Goal: Task Accomplishment & Management: Complete application form

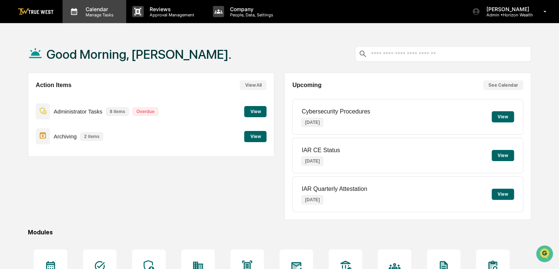
click at [107, 12] on p "Manage Tasks" at bounding box center [99, 14] width 38 height 5
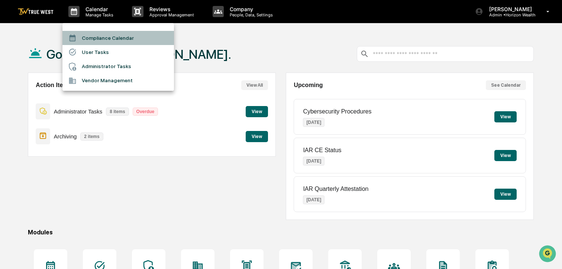
click at [110, 36] on li "Compliance Calendar" at bounding box center [118, 38] width 112 height 14
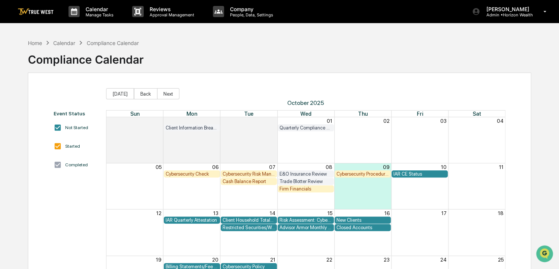
scroll to position [65, 0]
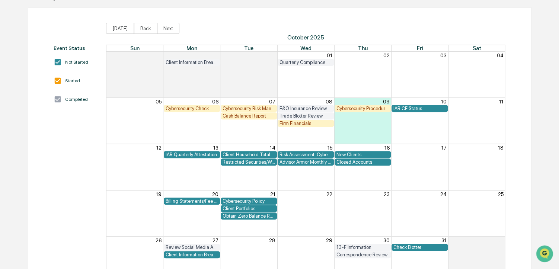
click at [365, 159] on div "Closed Accounts" at bounding box center [362, 162] width 52 height 6
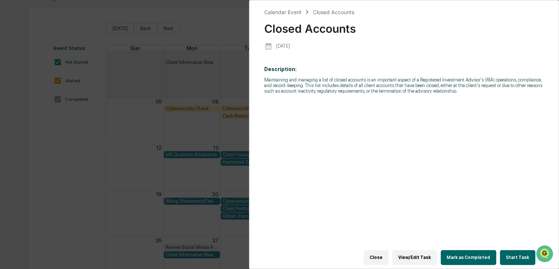
click at [510, 250] on button "Start Task" at bounding box center [516, 257] width 35 height 15
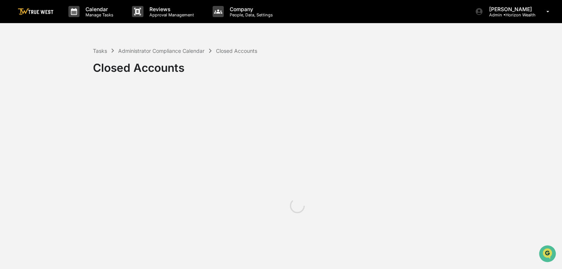
click at [412, 43] on div "Tasks Administrator Compliance Calendar Closed Accounts Closed Accounts" at bounding box center [326, 61] width 466 height 53
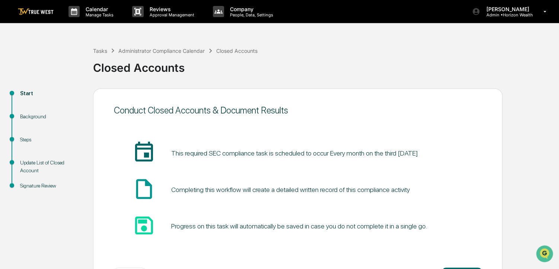
scroll to position [30, 0]
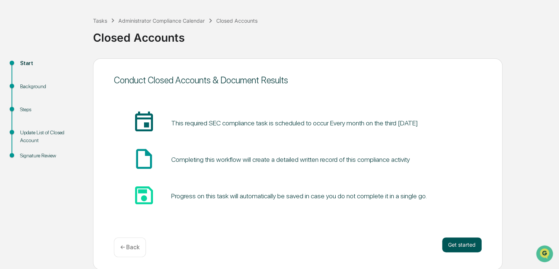
click at [447, 245] on button "Get started" at bounding box center [461, 244] width 39 height 15
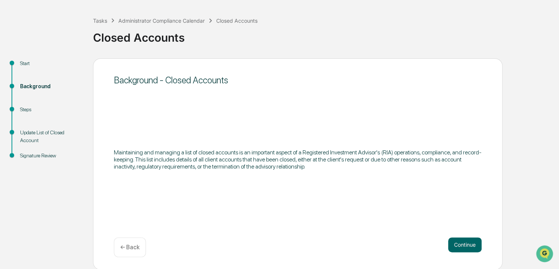
click at [447, 245] on div "Continue ← Back" at bounding box center [297, 247] width 367 height 20
click at [450, 244] on button "Continue" at bounding box center [464, 244] width 33 height 15
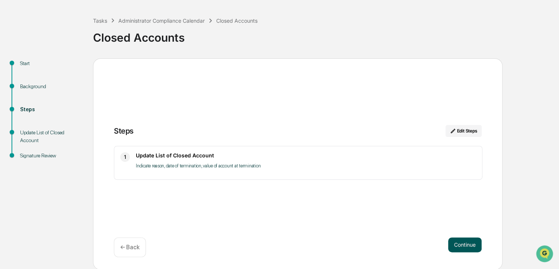
click at [467, 247] on button "Continue" at bounding box center [464, 244] width 33 height 15
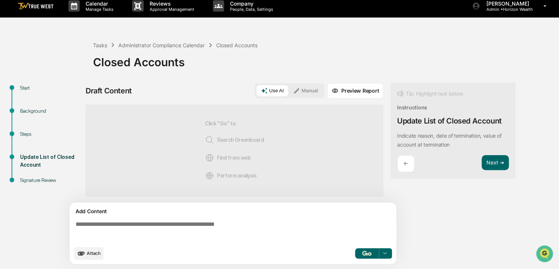
scroll to position [5, 0]
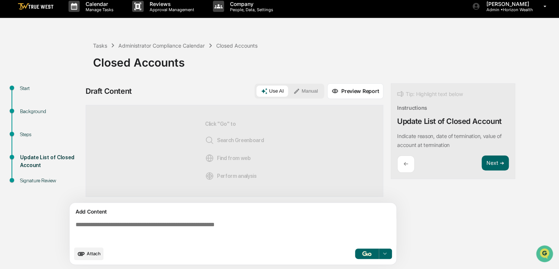
click at [321, 95] on button "Manual" at bounding box center [305, 91] width 33 height 11
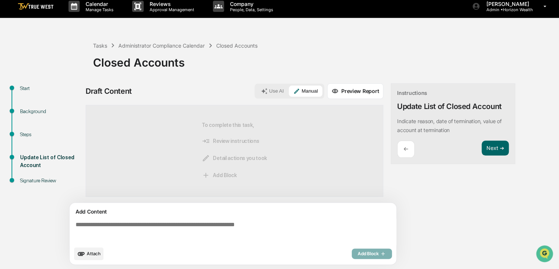
click at [208, 223] on textarea at bounding box center [235, 231] width 324 height 27
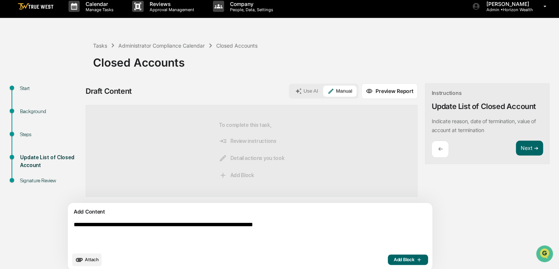
click at [198, 223] on textarea "**********" at bounding box center [233, 234] width 324 height 33
type textarea "**********"
click at [393, 259] on span "Add Block" at bounding box center [407, 260] width 28 height 6
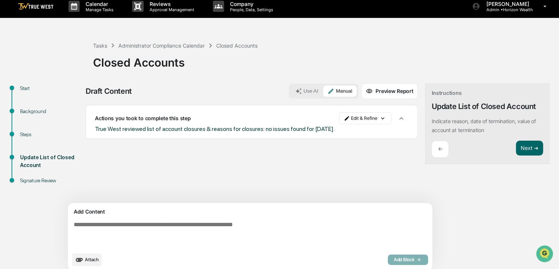
click at [93, 251] on div "Add Content Attach Add Block" at bounding box center [250, 237] width 364 height 68
click at [89, 261] on span "Attach" at bounding box center [92, 260] width 14 height 6
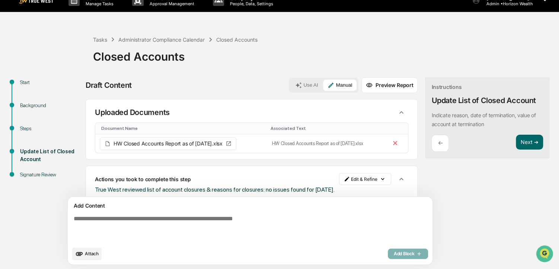
click at [421, 191] on div "Draft Content Use AI Manual Preview Report Sources Uploaded Documents Document …" at bounding box center [294, 173] width 416 height 192
click at [515, 138] on button "Next ➔" at bounding box center [528, 142] width 27 height 15
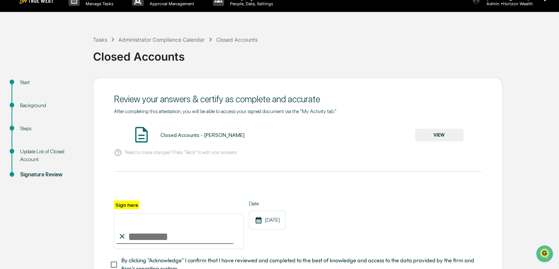
click at [190, 232] on input "Sign here" at bounding box center [179, 231] width 130 height 36
type input "**********"
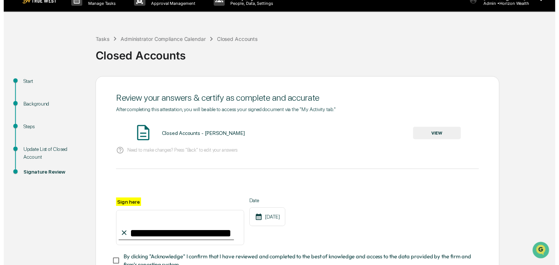
scroll to position [68, 0]
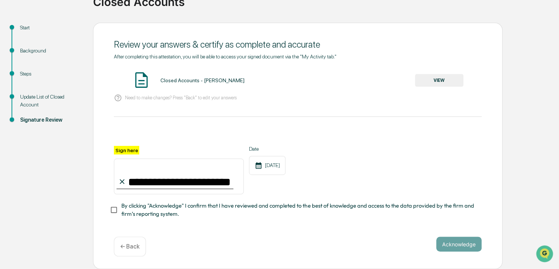
click at [177, 206] on span "By clicking "Acknowledge" I confirm that I have reviewed and completed to the b…" at bounding box center [298, 210] width 354 height 17
click at [442, 78] on button "VIEW" at bounding box center [439, 80] width 48 height 13
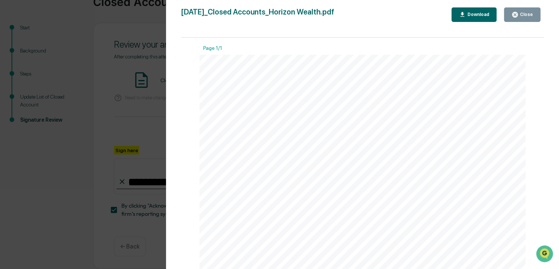
click at [527, 14] on div "Close" at bounding box center [525, 14] width 15 height 5
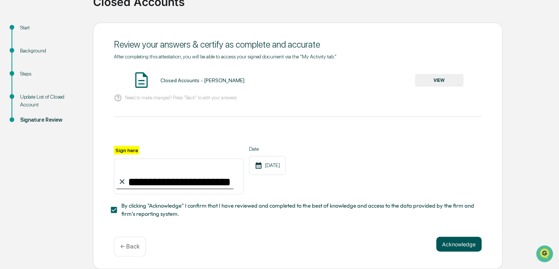
click at [452, 239] on button "Acknowledge" at bounding box center [458, 243] width 45 height 15
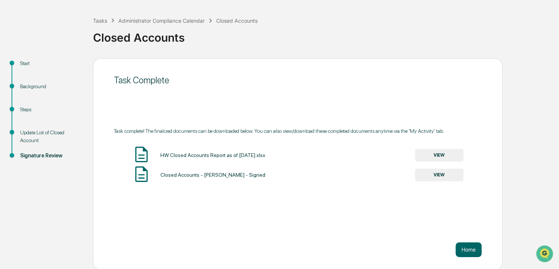
scroll to position [0, 0]
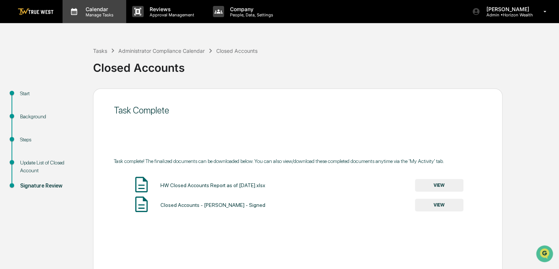
click at [98, 16] on p "Manage Tasks" at bounding box center [99, 14] width 38 height 5
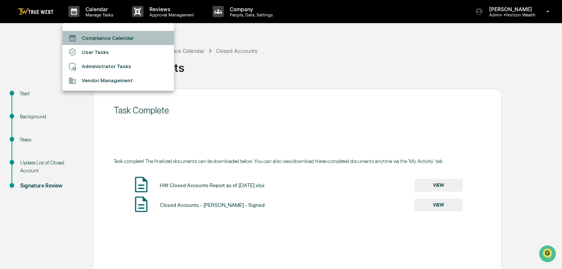
click at [94, 35] on li "Compliance Calendar" at bounding box center [118, 38] width 112 height 14
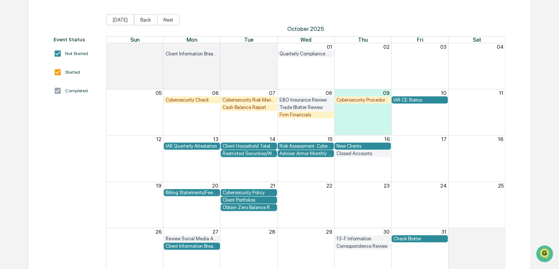
scroll to position [94, 0]
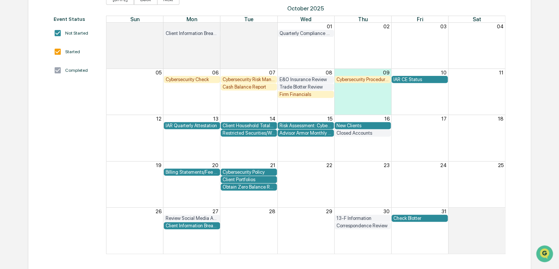
drag, startPoint x: 111, startPoint y: 134, endPoint x: 73, endPoint y: 163, distance: 47.8
click at [73, 163] on div "Event Status Not Started Started Completed" at bounding box center [76, 135] width 45 height 238
